Goal: Information Seeking & Learning: Learn about a topic

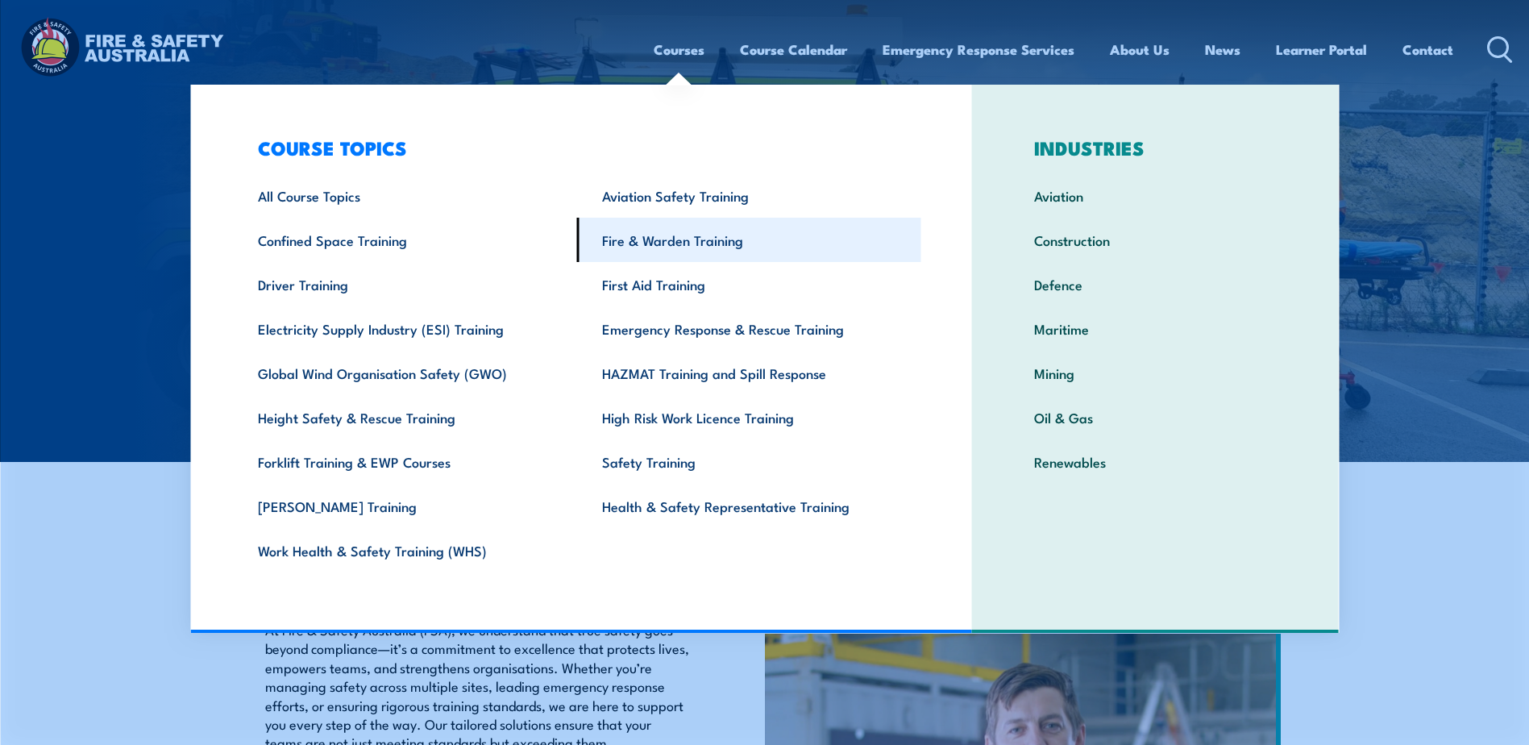
click at [687, 239] on link "Fire & Warden Training" at bounding box center [749, 240] width 344 height 44
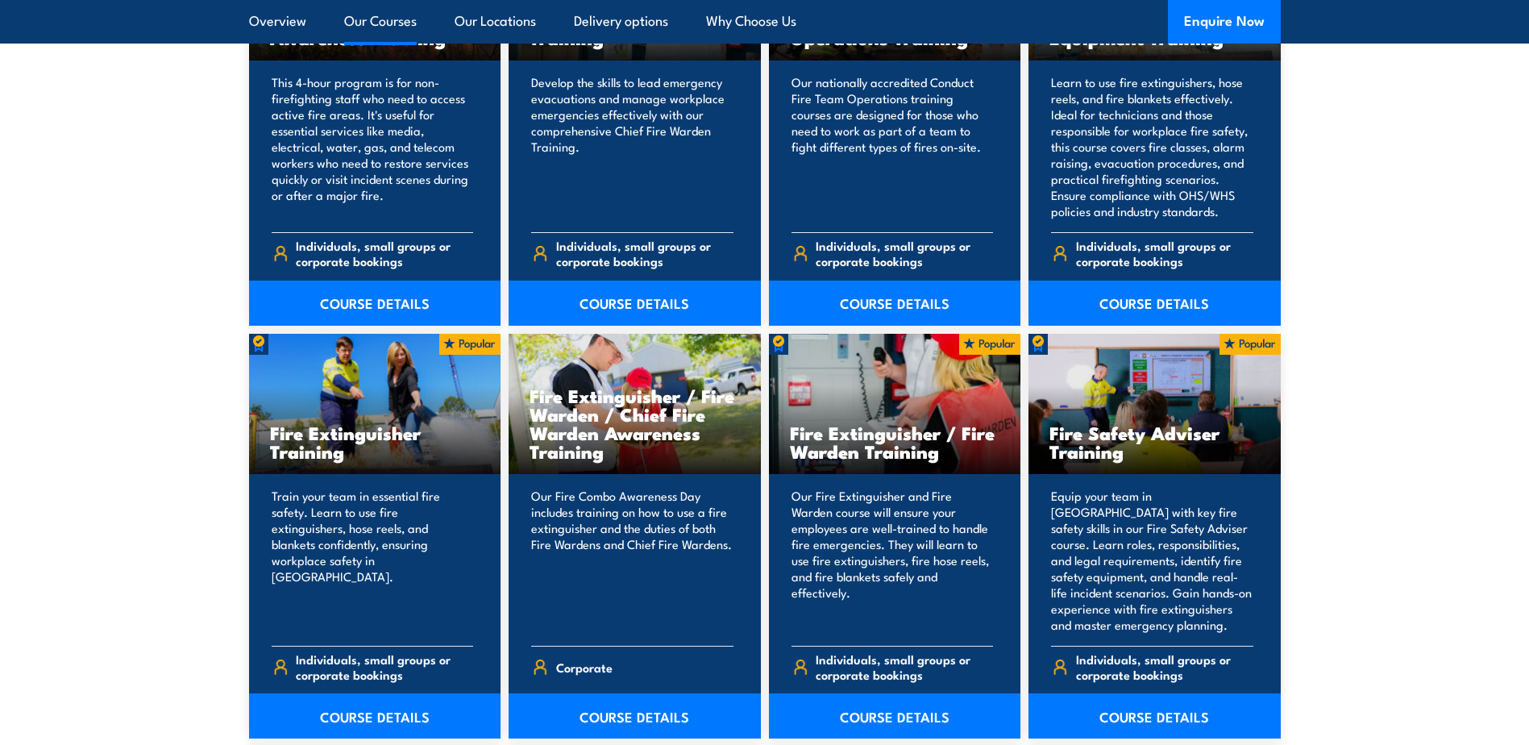
scroll to position [1693, 0]
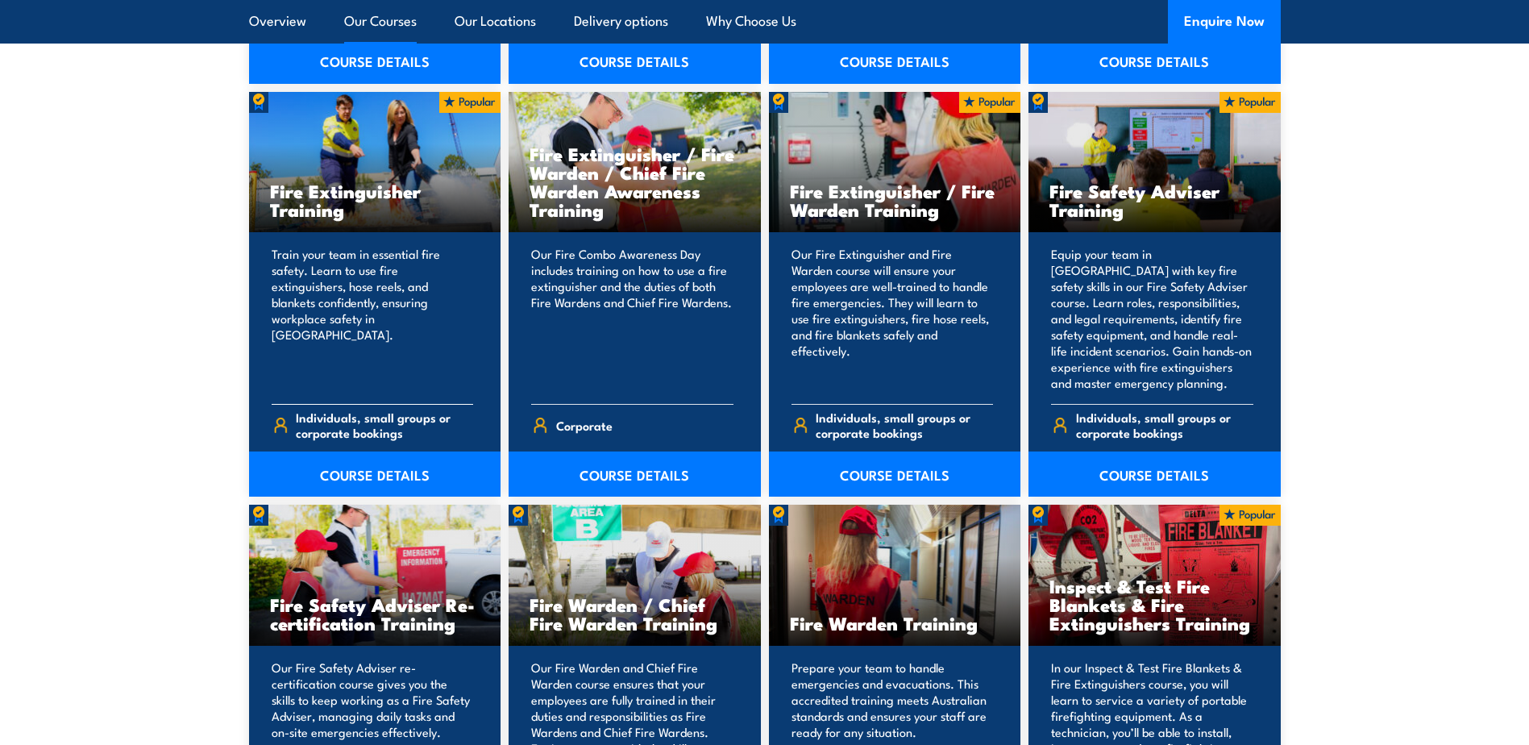
click at [382, 185] on h3 "Fire Extinguisher Training" at bounding box center [375, 199] width 210 height 37
click at [375, 466] on link "COURSE DETAILS" at bounding box center [375, 473] width 252 height 45
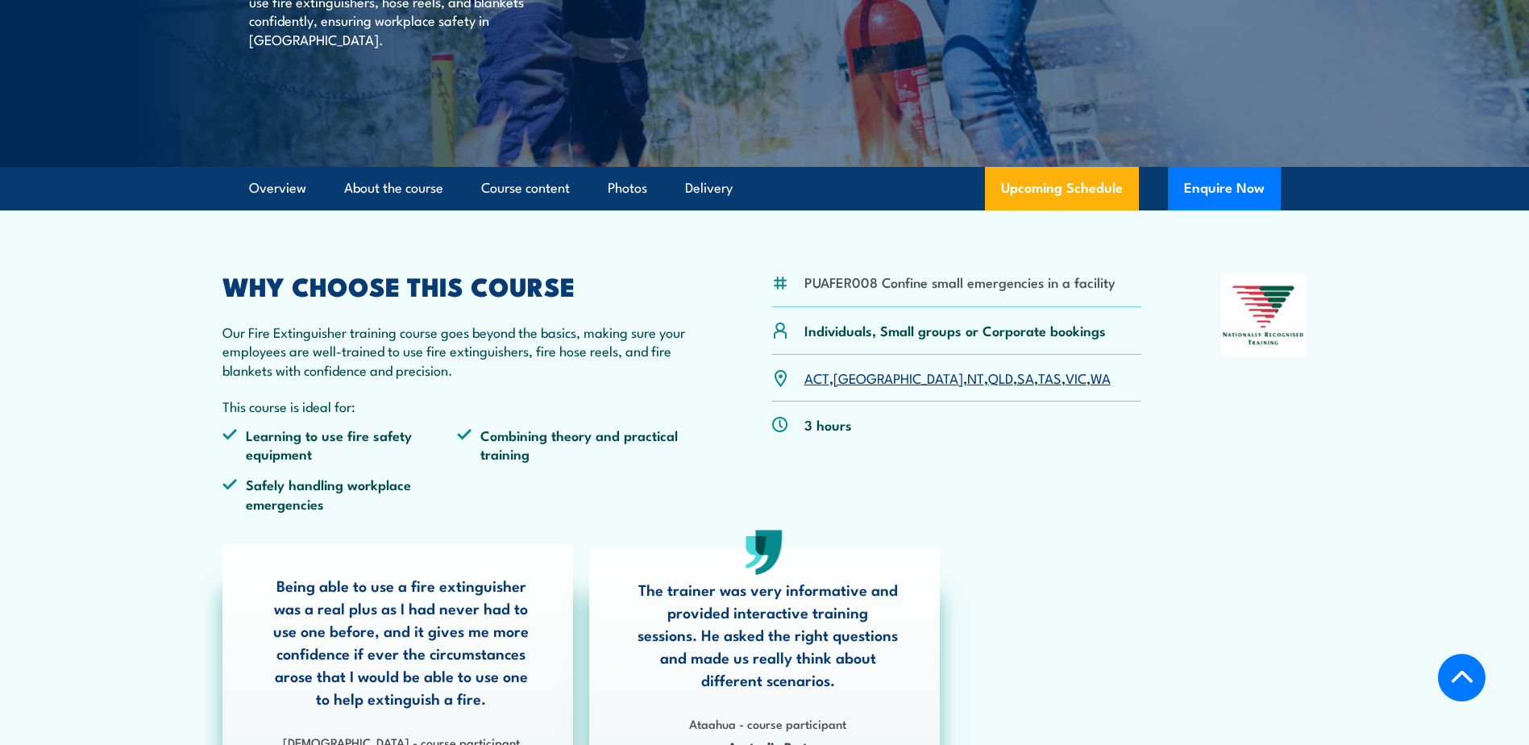
scroll to position [403, 0]
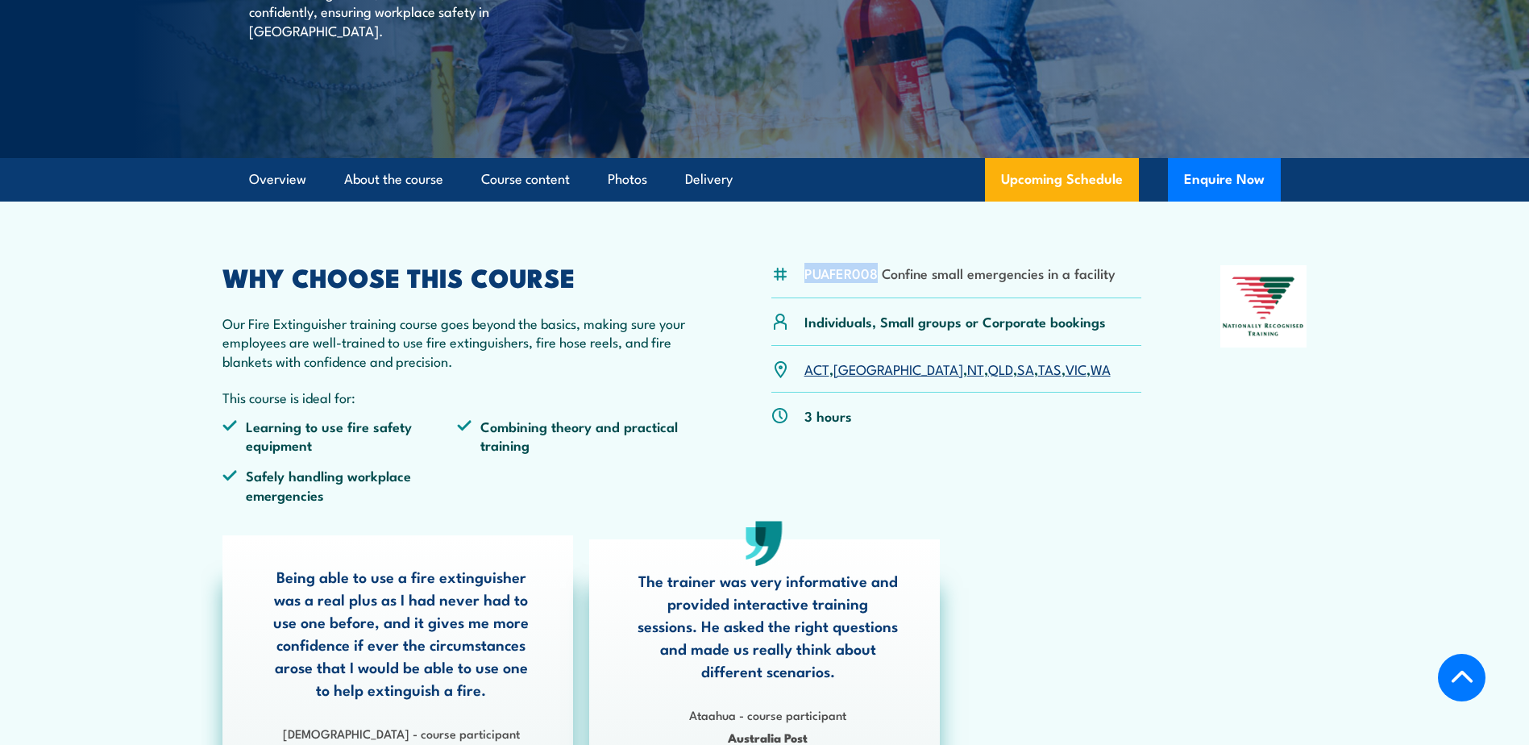
drag, startPoint x: 800, startPoint y: 267, endPoint x: 875, endPoint y: 276, distance: 74.7
click at [875, 276] on div "PUAFER008 Confine small emergencies in a facility" at bounding box center [956, 281] width 371 height 33
copy li "PUAFER008"
